Goal: Use online tool/utility: Use online tool/utility

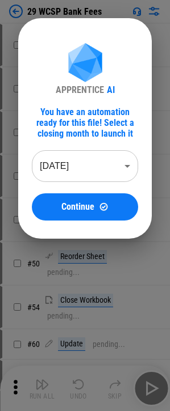
click at [77, 165] on body "29 WCSP Bank Fees # 17 Move Or Copy Sheet pending... # 24 Rename Sheet pending.…" at bounding box center [85, 205] width 170 height 411
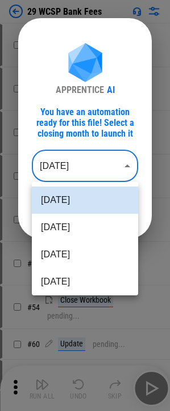
click at [79, 253] on li "Jun 2025" at bounding box center [85, 254] width 106 height 27
type input "********"
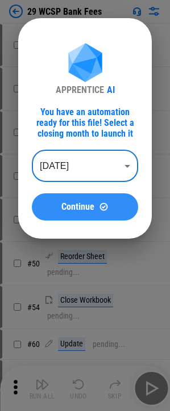
click at [75, 213] on button "Continue" at bounding box center [85, 207] width 106 height 27
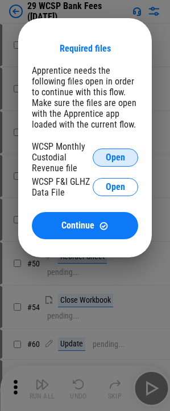
click at [119, 157] on span "Open" at bounding box center [115, 157] width 19 height 9
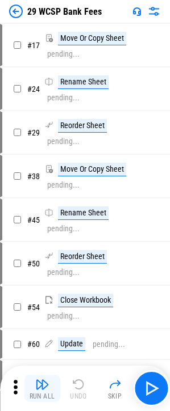
click at [41, 387] on img "button" at bounding box center [42, 385] width 14 height 14
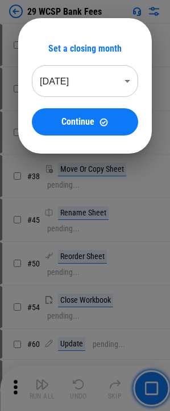
click at [81, 84] on body "29 WCSP Bank Fees # 17 Move Or Copy Sheet pending... # 24 Rename Sheet pending.…" at bounding box center [85, 205] width 170 height 411
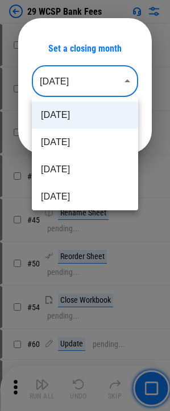
click at [75, 171] on li "Jun 2025" at bounding box center [85, 169] width 106 height 27
type input "********"
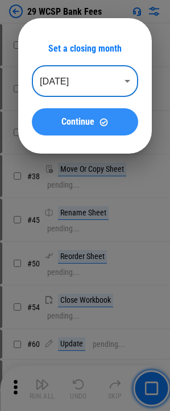
click at [86, 127] on button "Continue" at bounding box center [85, 121] width 106 height 27
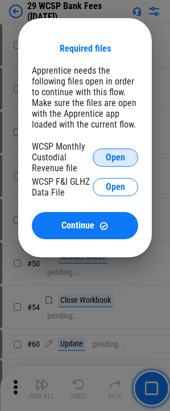
click at [107, 154] on span "Open" at bounding box center [115, 157] width 19 height 9
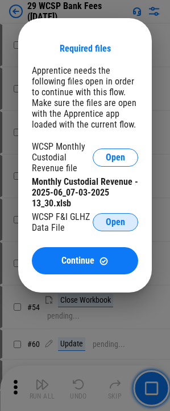
click at [112, 228] on button "Open" at bounding box center [115, 222] width 45 height 18
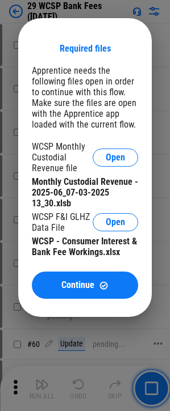
click at [81, 290] on span "Continue" at bounding box center [77, 285] width 33 height 9
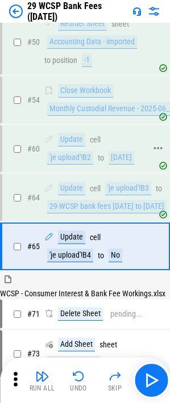
scroll to position [484, 0]
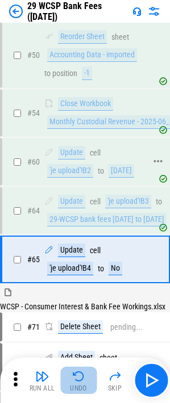
click at [79, 379] on img "button" at bounding box center [79, 376] width 14 height 14
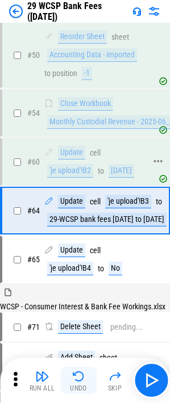
click at [79, 379] on img "button" at bounding box center [79, 376] width 14 height 14
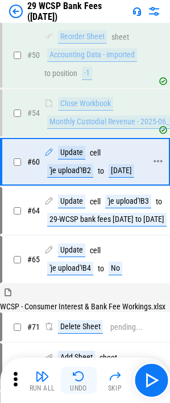
click at [79, 379] on img "button" at bounding box center [79, 376] width 14 height 14
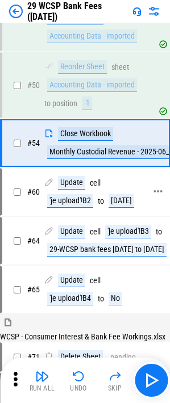
scroll to position [511, 0]
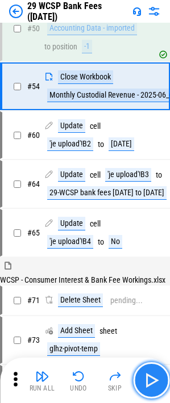
click at [149, 377] on img "button" at bounding box center [151, 380] width 18 height 18
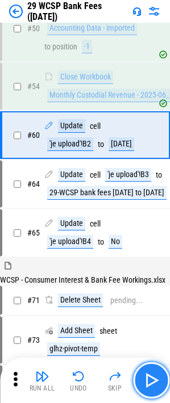
click at [140, 375] on button "button" at bounding box center [151, 380] width 36 height 36
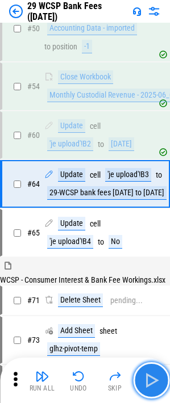
click at [159, 375] on img "button" at bounding box center [151, 380] width 18 height 18
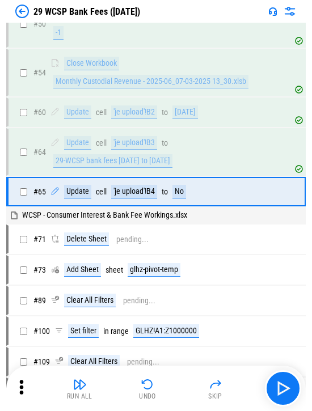
scroll to position [354, 0]
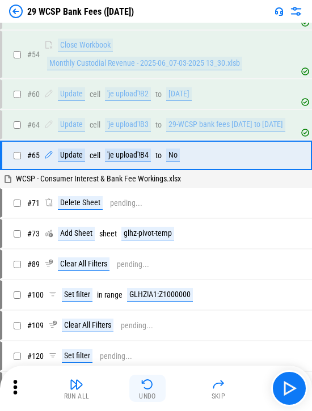
click at [157, 383] on button "Undo" at bounding box center [147, 388] width 36 height 27
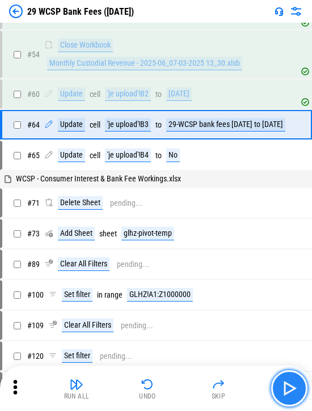
click at [178, 392] on img "button" at bounding box center [289, 389] width 18 height 18
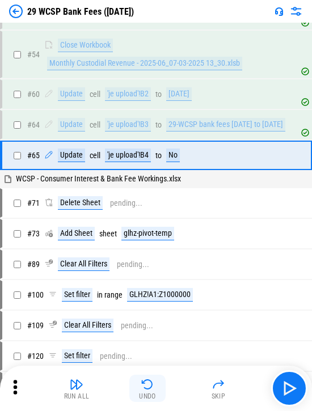
click at [149, 389] on img "button" at bounding box center [148, 385] width 14 height 14
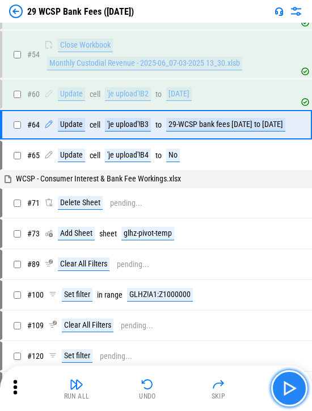
click at [178, 394] on img "button" at bounding box center [289, 389] width 18 height 18
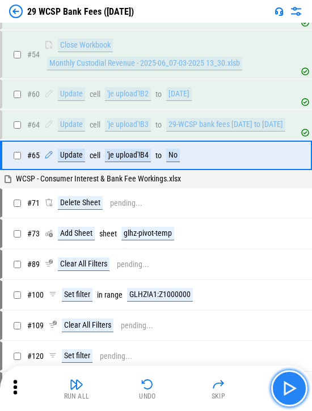
click at [178, 390] on img "button" at bounding box center [289, 389] width 18 height 18
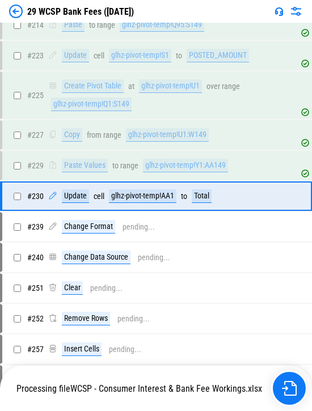
scroll to position [1191, 0]
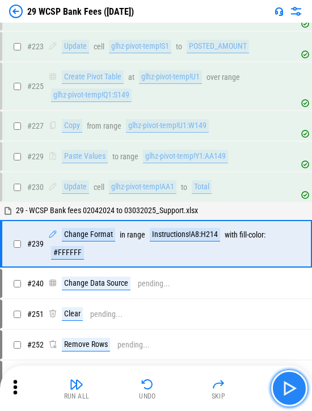
click at [178, 383] on img "button" at bounding box center [289, 389] width 18 height 18
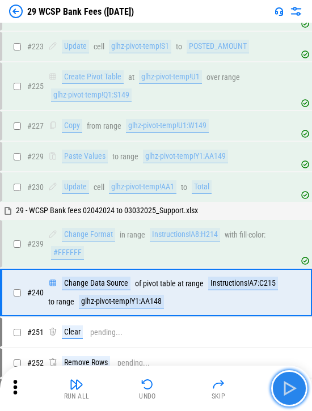
click at [178, 384] on img "button" at bounding box center [289, 389] width 18 height 18
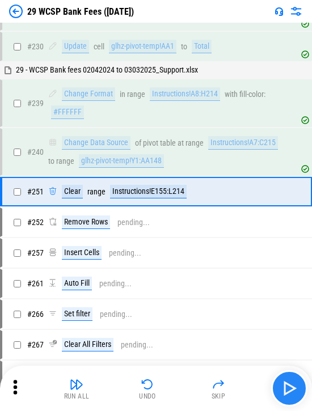
scroll to position [1336, 0]
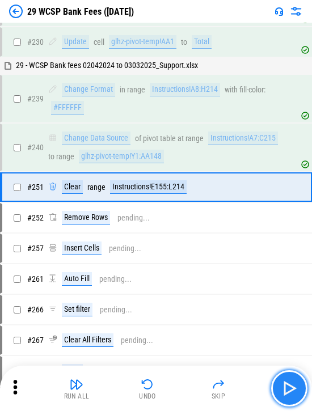
click at [178, 384] on img "button" at bounding box center [289, 389] width 18 height 18
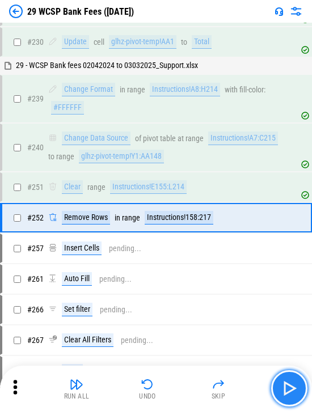
click at [178, 384] on img "button" at bounding box center [289, 389] width 18 height 18
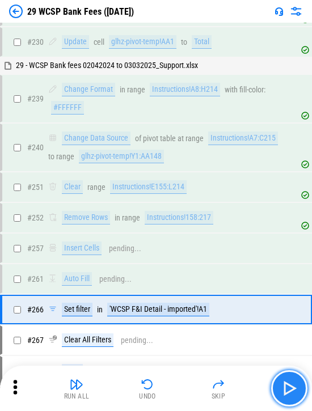
click at [178, 384] on img "button" at bounding box center [289, 389] width 18 height 18
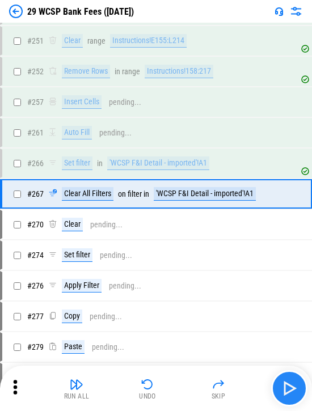
scroll to position [1489, 0]
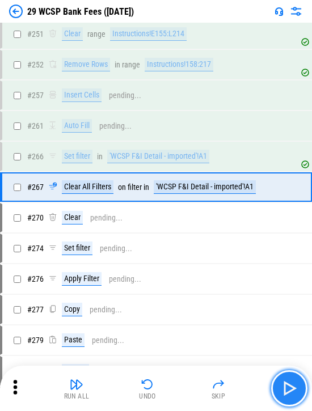
click at [178, 384] on img "button" at bounding box center [289, 389] width 18 height 18
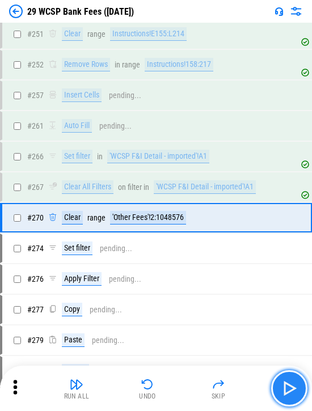
click at [178, 384] on img "button" at bounding box center [289, 389] width 18 height 18
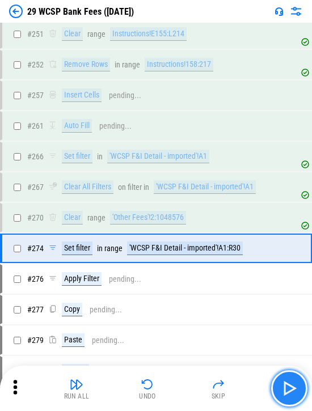
click at [178, 384] on img "button" at bounding box center [289, 389] width 18 height 18
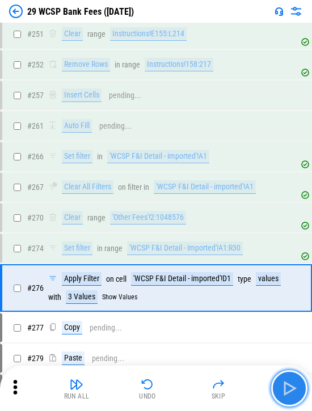
click at [178, 384] on img "button" at bounding box center [289, 389] width 18 height 18
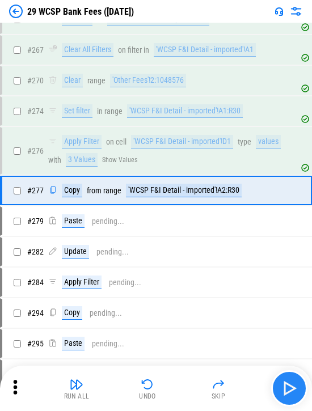
scroll to position [1630, 0]
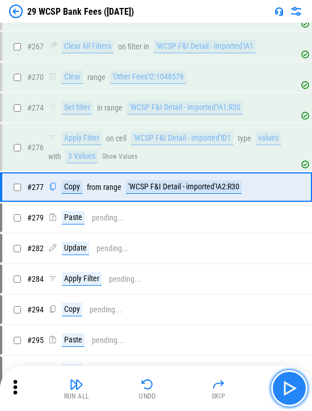
click at [178, 384] on img "button" at bounding box center [289, 389] width 18 height 18
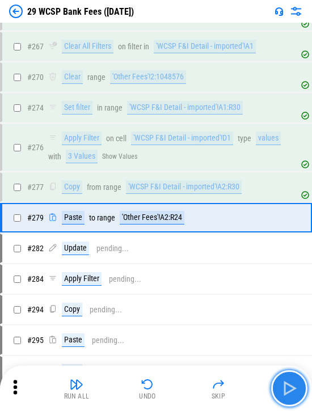
click at [178, 384] on img "button" at bounding box center [289, 389] width 18 height 18
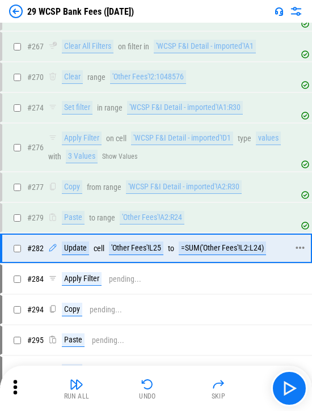
click at [156, 255] on div "'Other Fees'!L25" at bounding box center [136, 249] width 54 height 14
click at [12, 394] on icon at bounding box center [15, 387] width 17 height 17
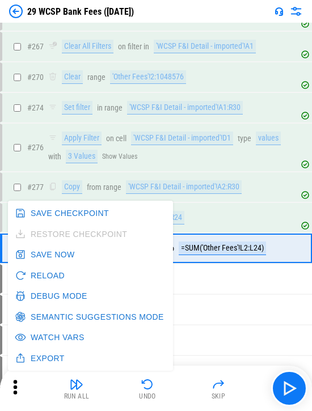
click at [36, 296] on button "Debug Mode" at bounding box center [51, 296] width 79 height 21
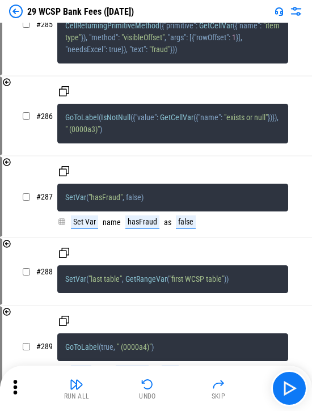
scroll to position [28705, 0]
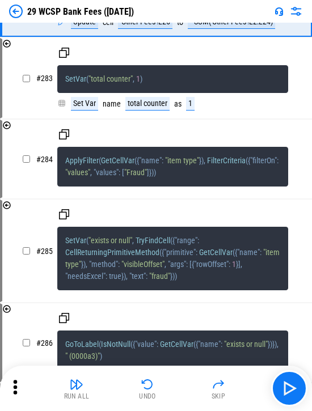
click at [14, 385] on icon at bounding box center [15, 387] width 17 height 17
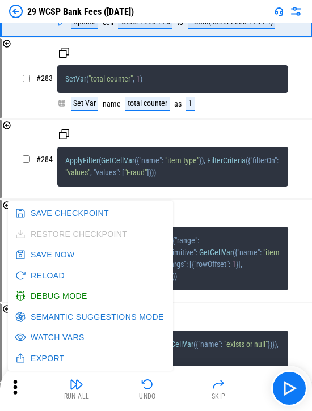
click at [56, 296] on button "Debug Mode" at bounding box center [51, 296] width 79 height 21
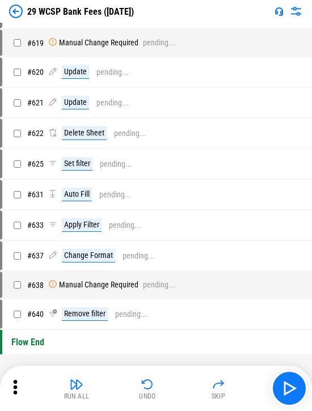
scroll to position [1700, 0]
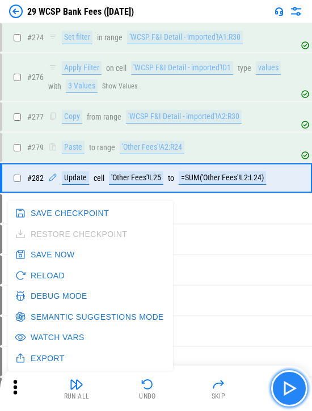
click at [178, 392] on img "button" at bounding box center [289, 389] width 18 height 18
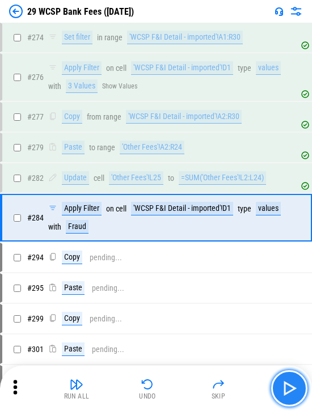
click at [178, 394] on img "button" at bounding box center [289, 389] width 18 height 18
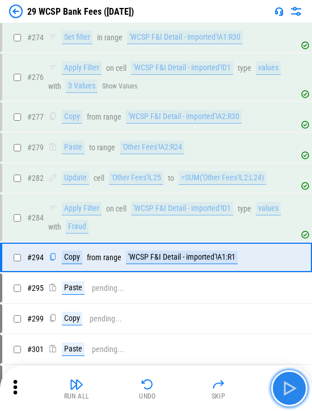
click at [178, 394] on img "button" at bounding box center [289, 389] width 18 height 18
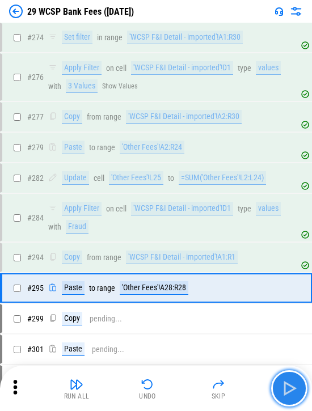
click at [178, 394] on img "button" at bounding box center [289, 389] width 18 height 18
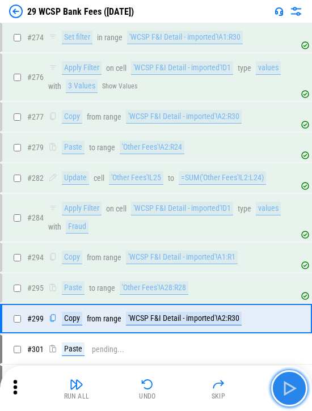
click at [178, 394] on img "button" at bounding box center [289, 389] width 18 height 18
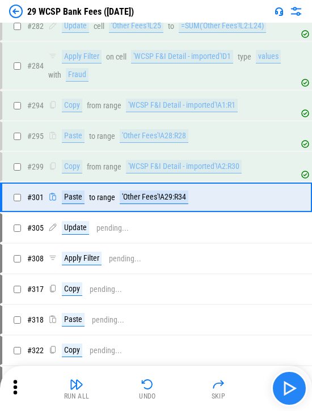
scroll to position [1863, 0]
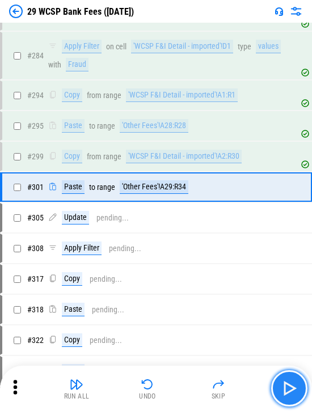
click at [178, 394] on img "button" at bounding box center [289, 389] width 18 height 18
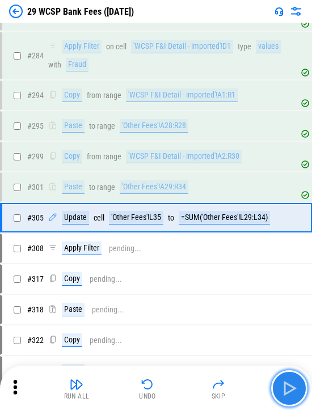
click at [178, 394] on img "button" at bounding box center [289, 389] width 18 height 18
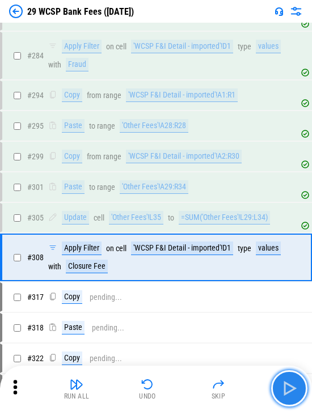
click at [178, 394] on img "button" at bounding box center [289, 389] width 18 height 18
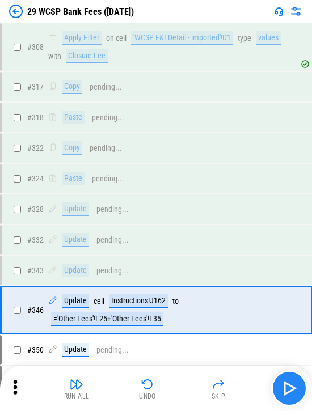
scroll to position [2196, 0]
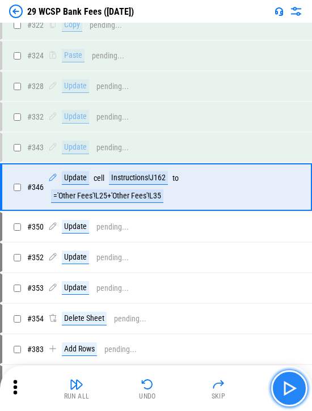
click at [178, 394] on img "button" at bounding box center [289, 389] width 18 height 18
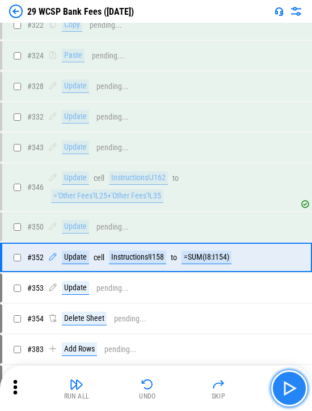
click at [178, 394] on img "button" at bounding box center [289, 389] width 18 height 18
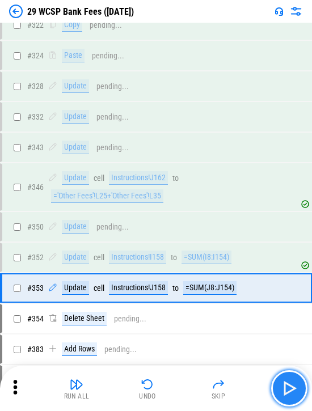
click at [178, 394] on img "button" at bounding box center [289, 389] width 18 height 18
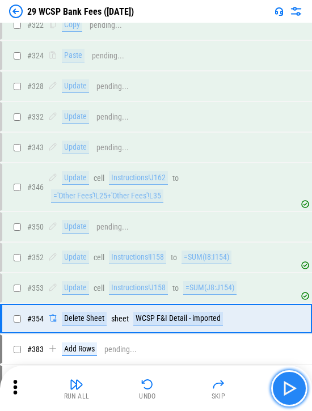
click at [178, 394] on img "button" at bounding box center [289, 389] width 18 height 18
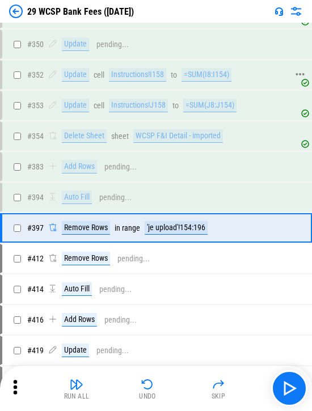
scroll to position [2420, 0]
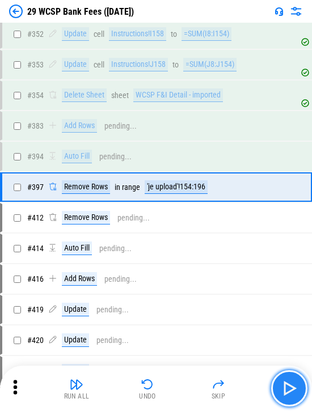
click at [178, 387] on img "button" at bounding box center [289, 389] width 18 height 18
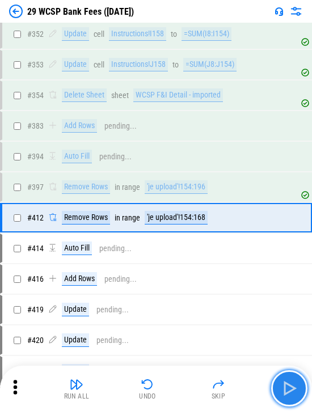
click at [178, 385] on img "button" at bounding box center [289, 389] width 18 height 18
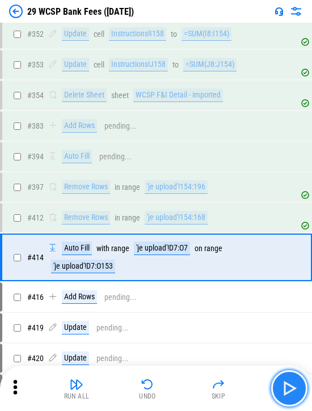
click at [178, 385] on img "button" at bounding box center [289, 389] width 18 height 18
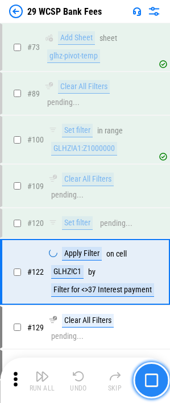
click at [150, 385] on img "button" at bounding box center [151, 380] width 14 height 14
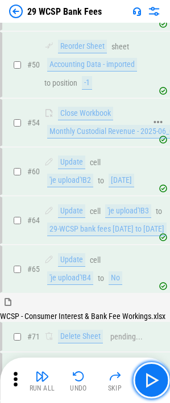
scroll to position [454, 0]
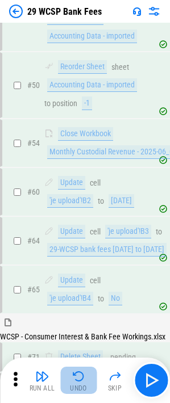
click at [76, 374] on img "button" at bounding box center [79, 376] width 14 height 14
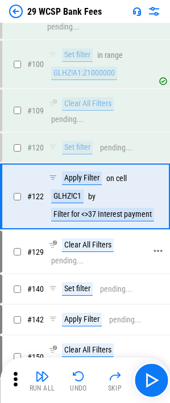
scroll to position [872, 0]
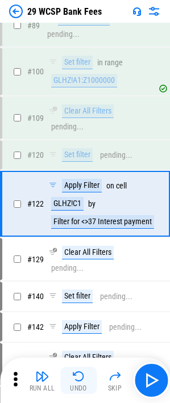
click at [66, 383] on button "Undo" at bounding box center [78, 380] width 36 height 27
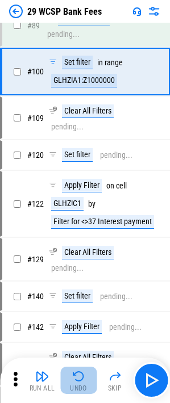
click at [70, 382] on button "Undo" at bounding box center [78, 380] width 36 height 27
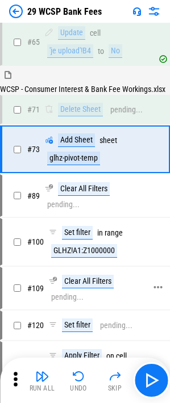
scroll to position [645, 0]
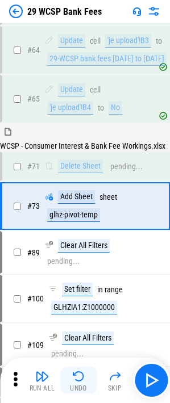
click at [76, 376] on img "button" at bounding box center [79, 376] width 14 height 14
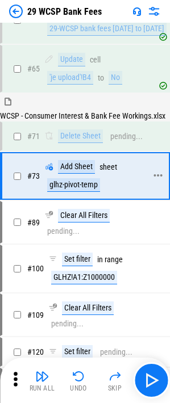
scroll to position [654, 0]
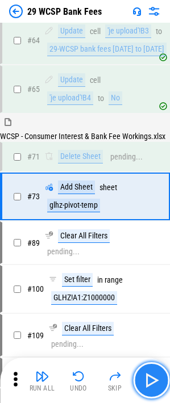
click at [155, 375] on img "button" at bounding box center [151, 380] width 18 height 18
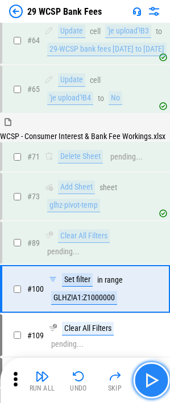
click at [155, 375] on img "button" at bounding box center [151, 380] width 18 height 18
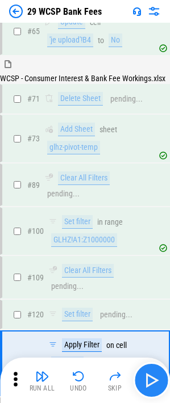
scroll to position [879, 0]
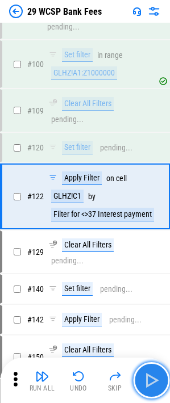
click at [155, 375] on img "button" at bounding box center [151, 380] width 18 height 18
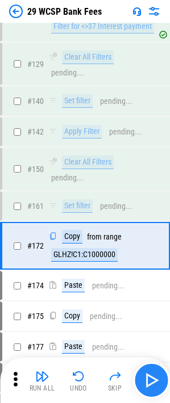
scroll to position [1116, 0]
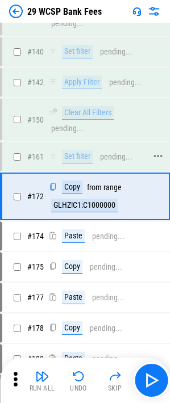
drag, startPoint x: 43, startPoint y: 343, endPoint x: 128, endPoint y: 163, distance: 199.3
click at [128, 161] on div "pending..." at bounding box center [116, 157] width 32 height 9
click at [124, 161] on div "pending..." at bounding box center [116, 157] width 32 height 9
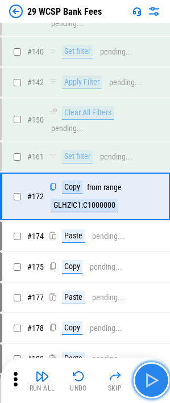
click at [153, 383] on img "button" at bounding box center [151, 380] width 18 height 18
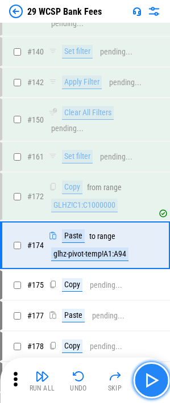
click at [153, 383] on img "button" at bounding box center [151, 380] width 18 height 18
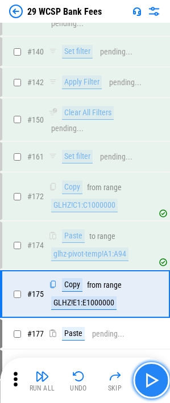
click at [157, 381] on img "button" at bounding box center [151, 380] width 18 height 18
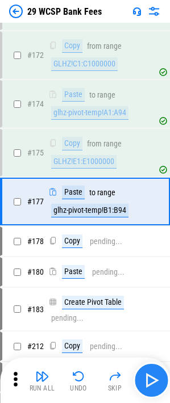
scroll to position [1263, 0]
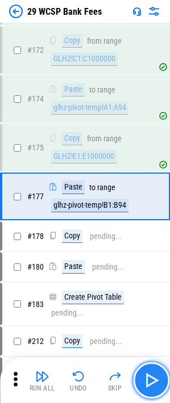
click at [157, 381] on img "button" at bounding box center [151, 380] width 18 height 18
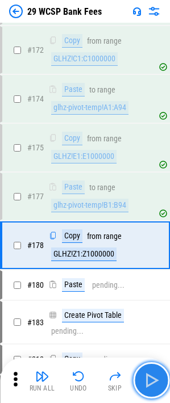
click at [157, 381] on img "button" at bounding box center [151, 380] width 18 height 18
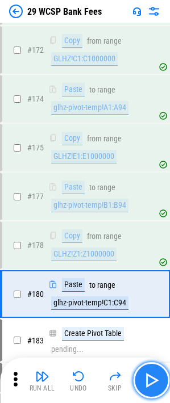
click at [157, 381] on img "button" at bounding box center [151, 380] width 18 height 18
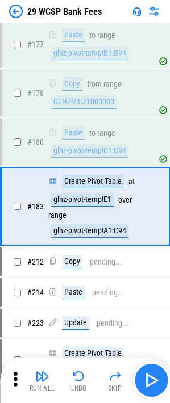
scroll to position [1425, 0]
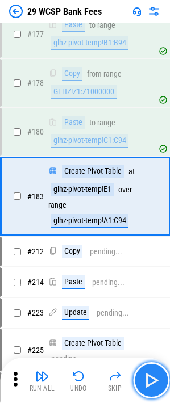
click at [157, 381] on img "button" at bounding box center [151, 380] width 18 height 18
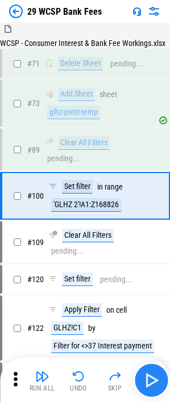
scroll to position [747, 0]
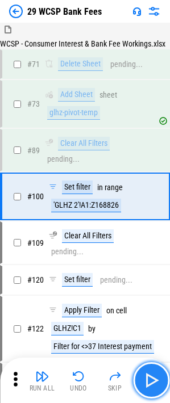
click at [146, 377] on img "button" at bounding box center [151, 380] width 18 height 18
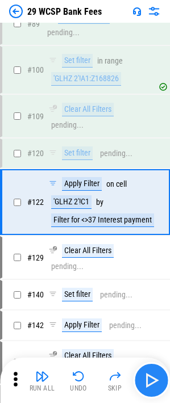
scroll to position [879, 0]
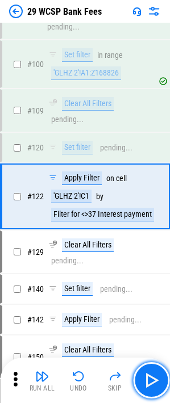
click at [154, 377] on img "button" at bounding box center [151, 380] width 18 height 18
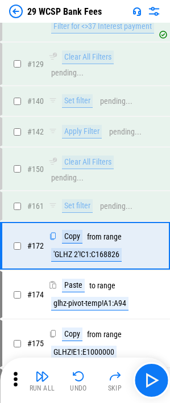
scroll to position [1116, 0]
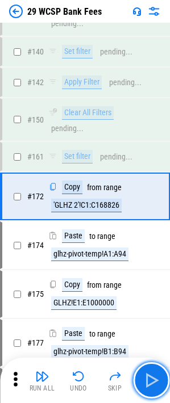
click at [154, 377] on img "button" at bounding box center [151, 380] width 18 height 18
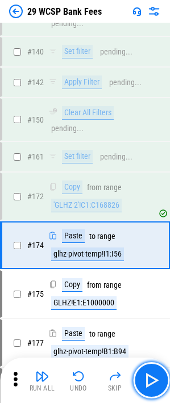
click at [154, 377] on img "button" at bounding box center [151, 380] width 18 height 18
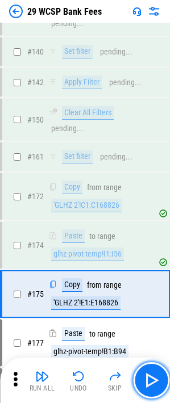
click at [154, 377] on img "button" at bounding box center [151, 380] width 18 height 18
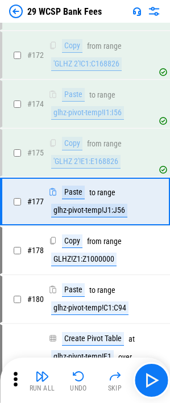
scroll to position [1263, 0]
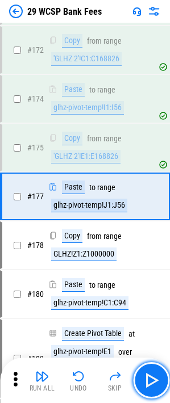
click at [154, 377] on img "button" at bounding box center [151, 380] width 18 height 18
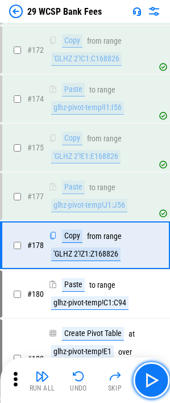
click at [154, 377] on img "button" at bounding box center [151, 380] width 18 height 18
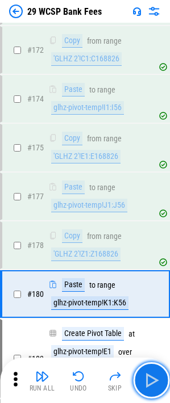
click at [154, 377] on img "button" at bounding box center [151, 380] width 18 height 18
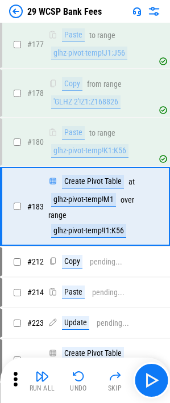
scroll to position [1425, 0]
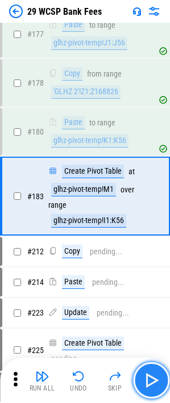
click at [143, 376] on img "button" at bounding box center [151, 380] width 18 height 18
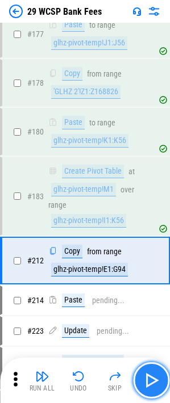
click at [148, 378] on img "button" at bounding box center [151, 380] width 18 height 18
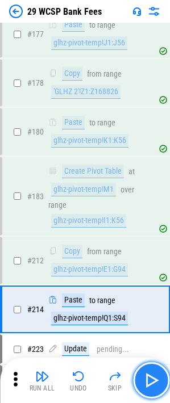
click at [148, 378] on img "button" at bounding box center [151, 380] width 18 height 18
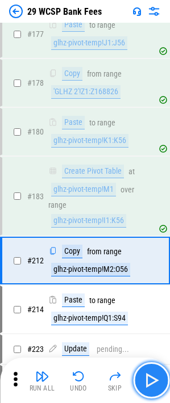
click at [147, 376] on img "button" at bounding box center [151, 380] width 18 height 18
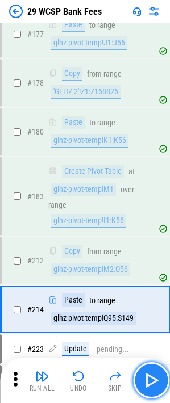
click at [147, 376] on img "button" at bounding box center [151, 380] width 18 height 18
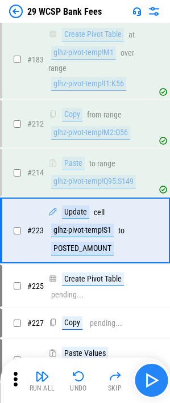
scroll to position [1596, 0]
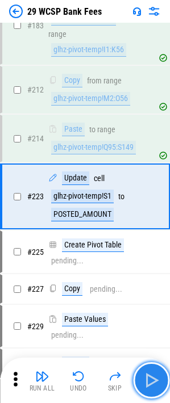
click at [147, 376] on img "button" at bounding box center [151, 380] width 18 height 18
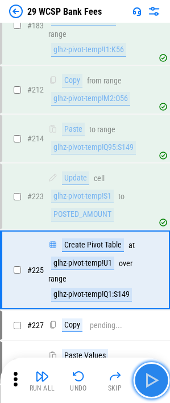
click at [147, 376] on img "button" at bounding box center [151, 380] width 18 height 18
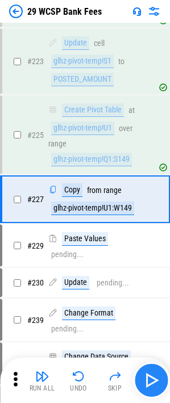
scroll to position [1734, 0]
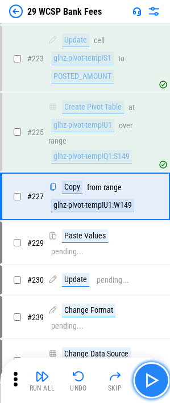
click at [147, 376] on img "button" at bounding box center [151, 380] width 18 height 18
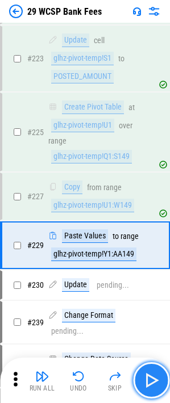
click at [147, 376] on img "button" at bounding box center [151, 380] width 18 height 18
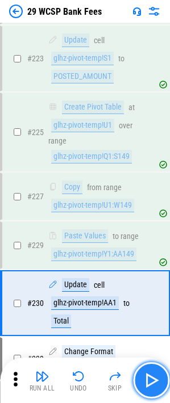
click at [147, 376] on img "button" at bounding box center [151, 380] width 18 height 18
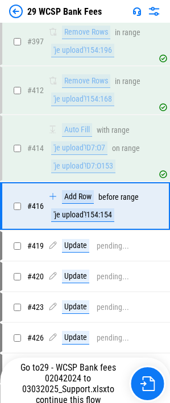
scroll to position [3817, 0]
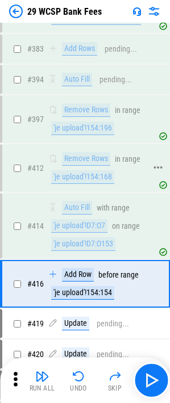
scroll to position [3779, 0]
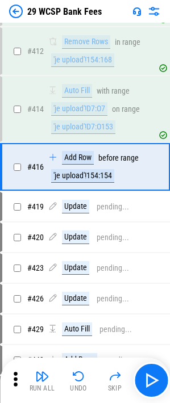
scroll to position [3898, 0]
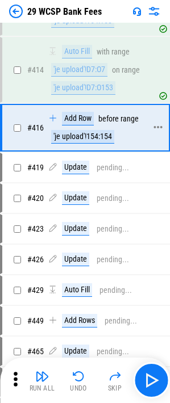
scroll to position [3898, 0]
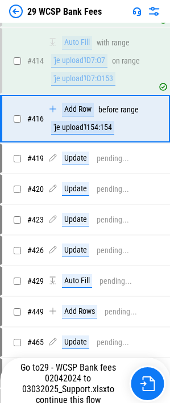
scroll to position [3898, 0]
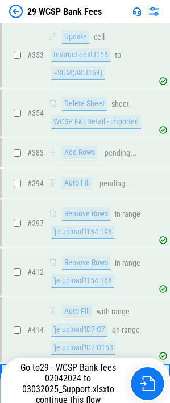
scroll to position [3779, 0]
